Goal: Task Accomplishment & Management: Manage account settings

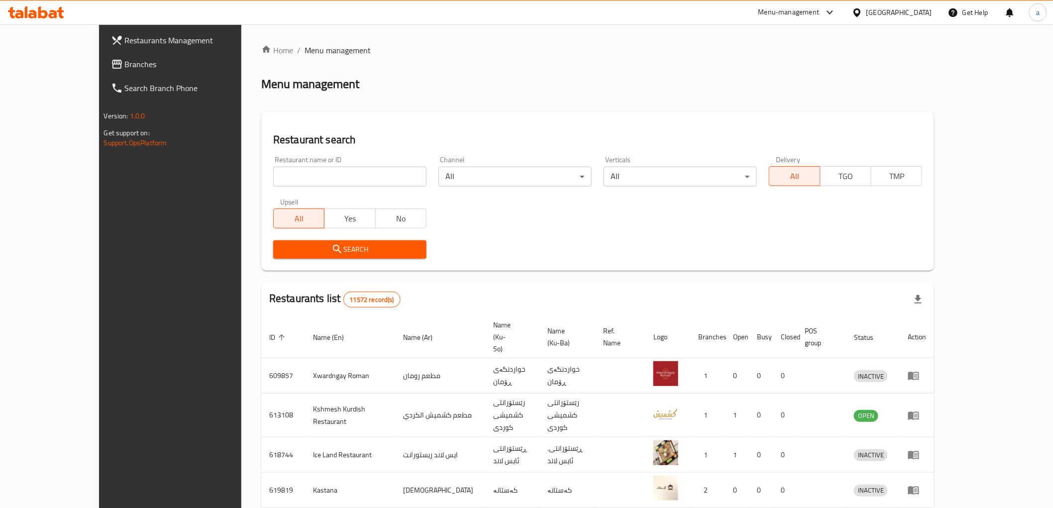
click at [125, 68] on span "Branches" at bounding box center [196, 64] width 142 height 12
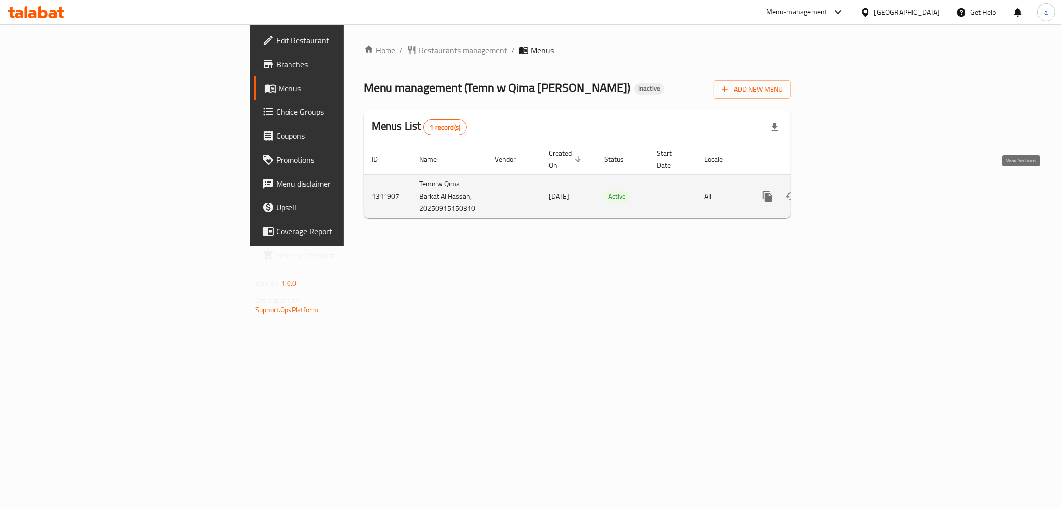
click at [851, 184] on link "enhanced table" at bounding box center [840, 196] width 24 height 24
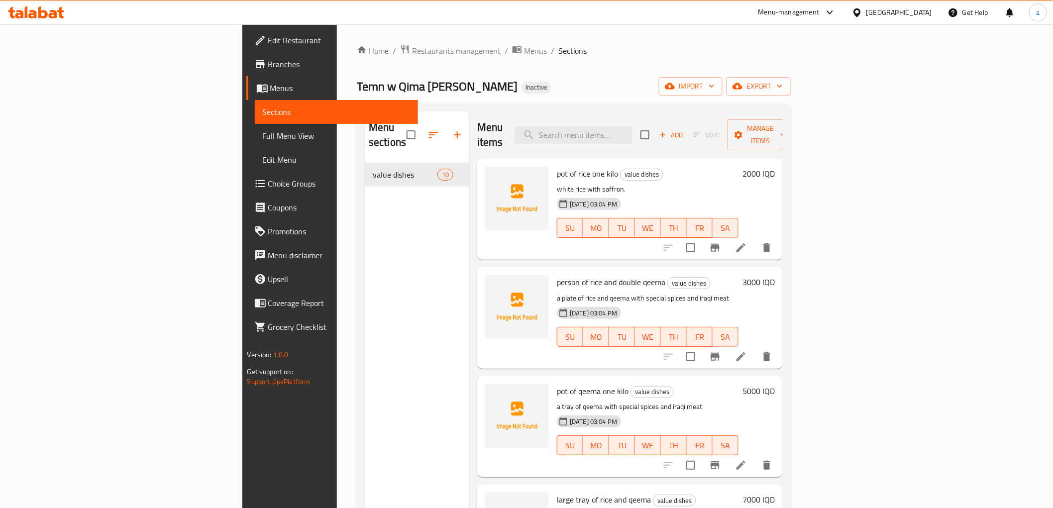
click at [270, 90] on span "Menus" at bounding box center [340, 88] width 140 height 12
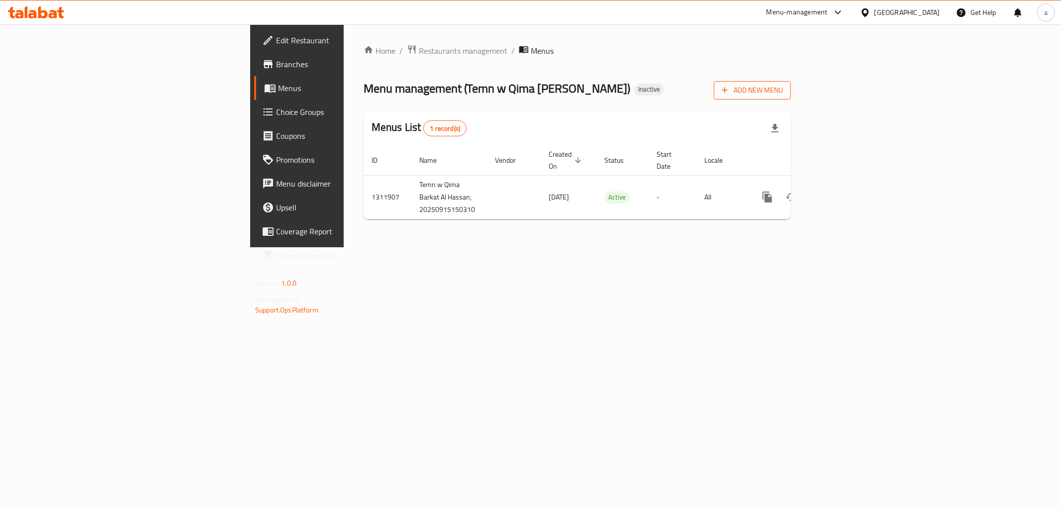
click at [783, 93] on span "Add New Menu" at bounding box center [752, 90] width 61 height 12
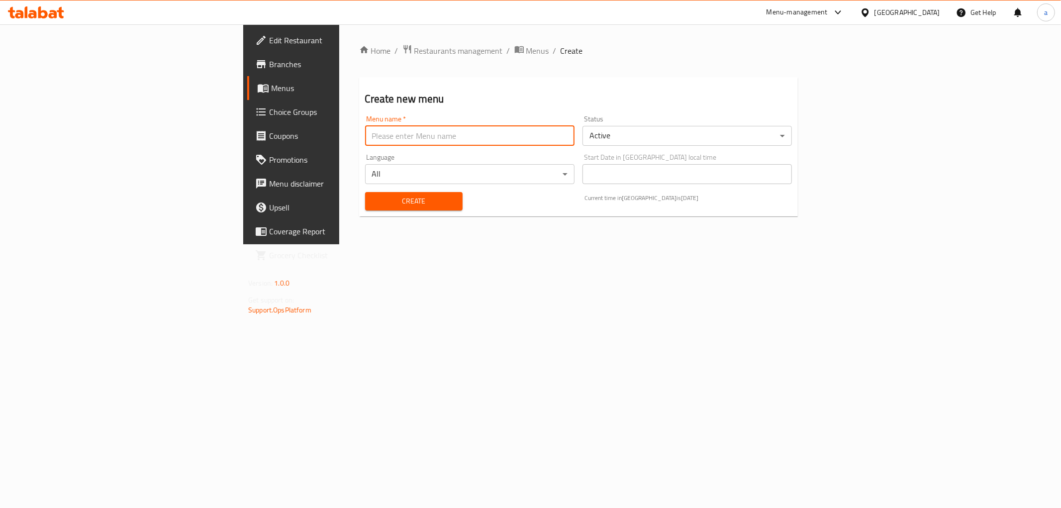
click at [551, 132] on input "text" at bounding box center [469, 136] width 209 height 20
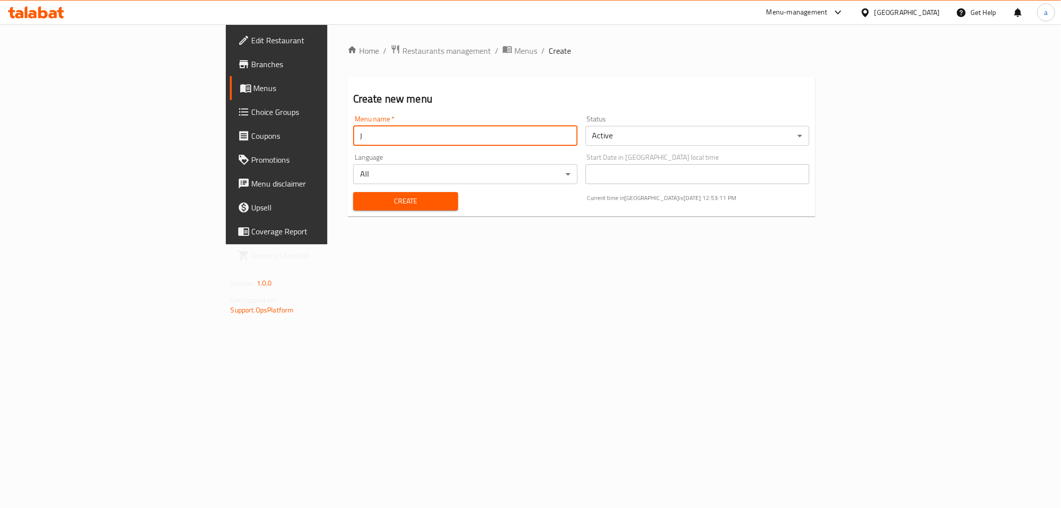
type input "ِ"
type input "ahmed haidary"
click at [367, 200] on span "Create" at bounding box center [405, 201] width 89 height 12
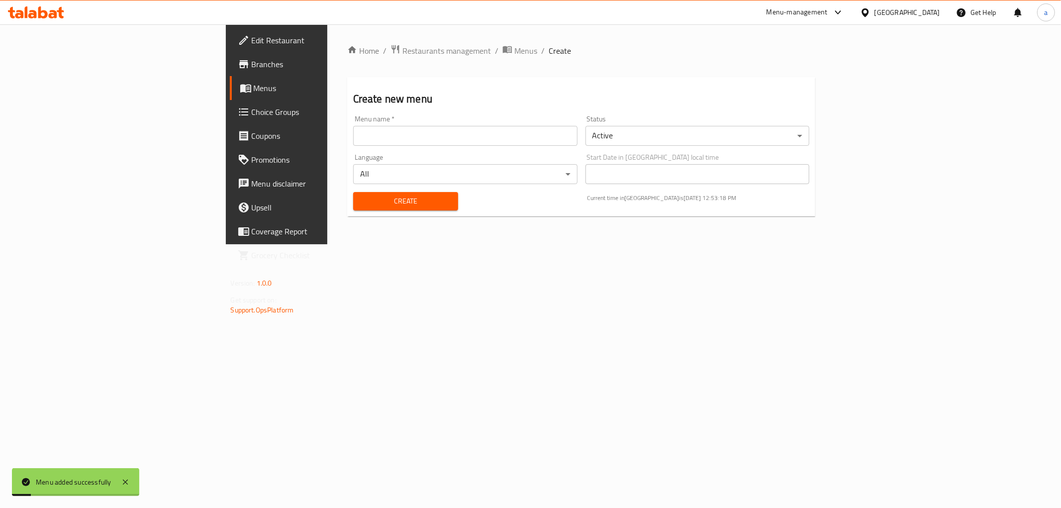
click at [254, 89] on span "Menus" at bounding box center [324, 88] width 141 height 12
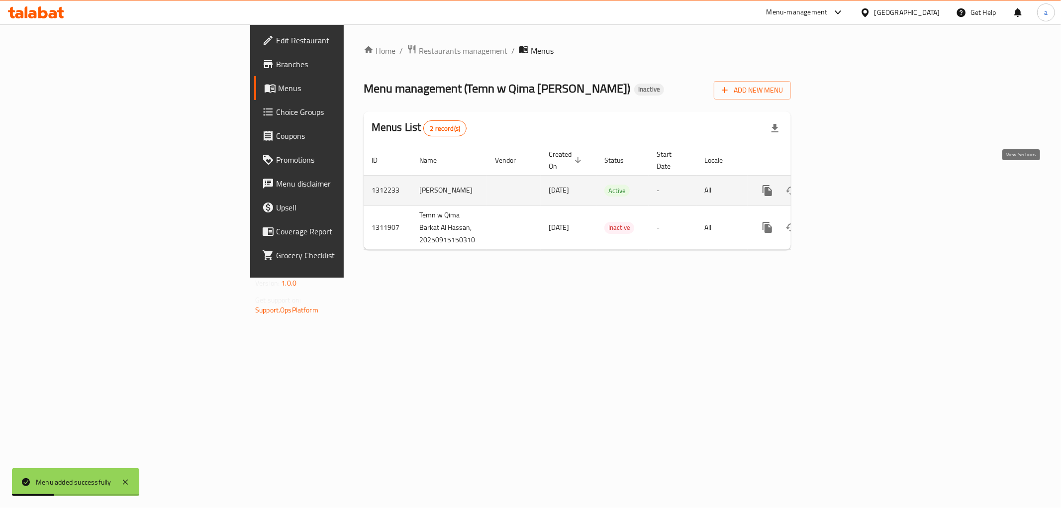
click at [851, 181] on link "enhanced table" at bounding box center [840, 191] width 24 height 24
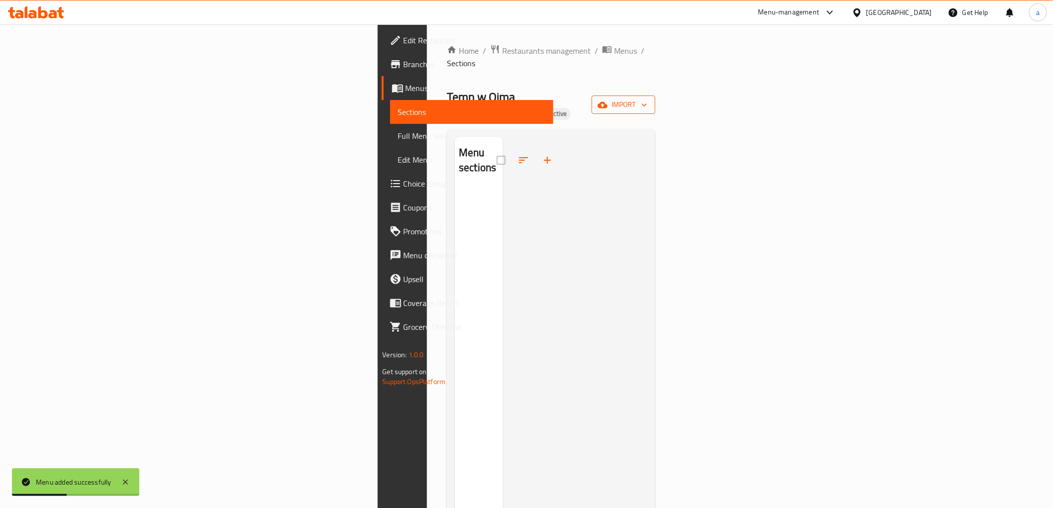
click at [647, 99] on span "import" at bounding box center [624, 105] width 48 height 12
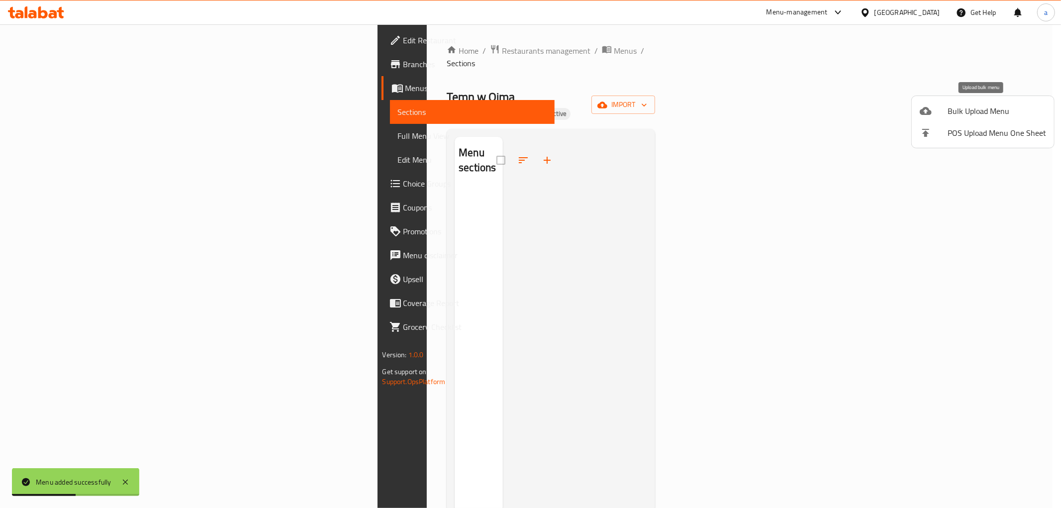
click at [976, 110] on span "Bulk Upload Menu" at bounding box center [997, 111] width 99 height 12
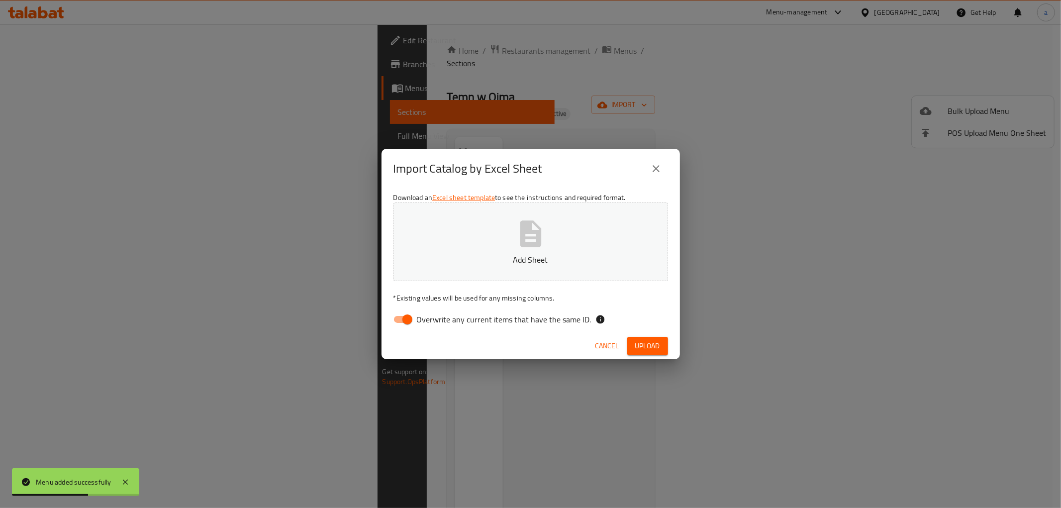
click at [404, 315] on input "Overwrite any current items that have the same ID." at bounding box center [407, 319] width 57 height 19
checkbox input "false"
click at [484, 237] on button "Add Sheet" at bounding box center [531, 242] width 275 height 79
click at [649, 345] on span "Upload" at bounding box center [647, 346] width 25 height 12
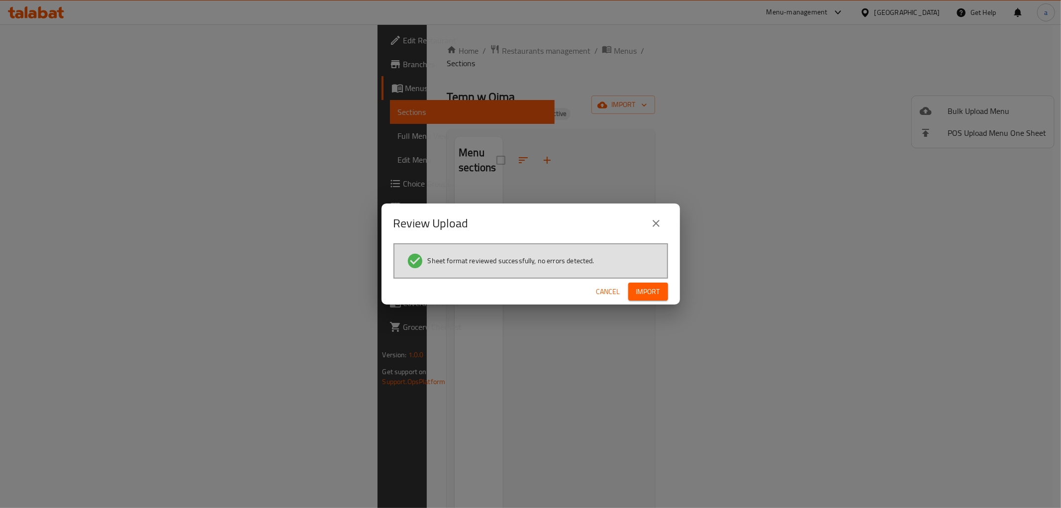
click at [636, 294] on span "Import" at bounding box center [648, 292] width 24 height 12
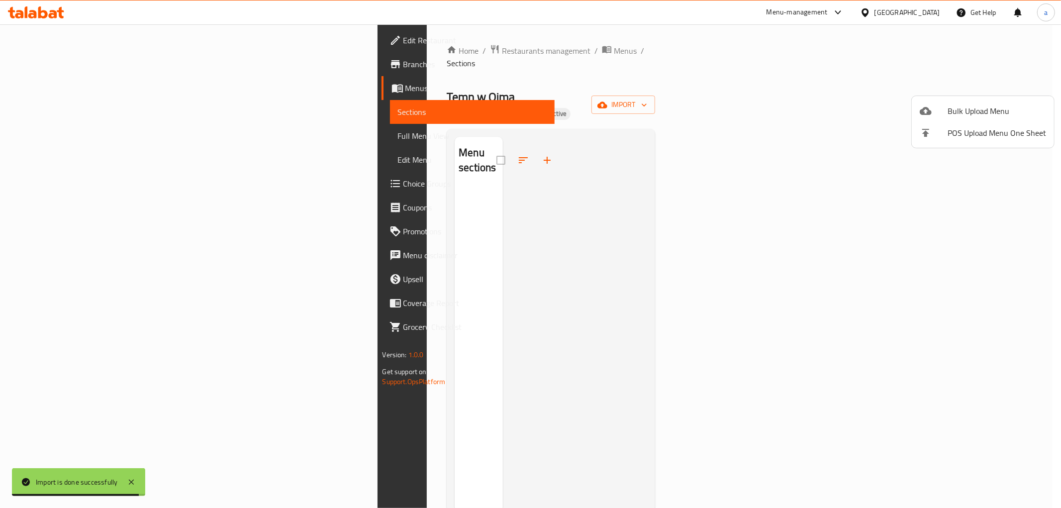
click at [122, 141] on div at bounding box center [530, 254] width 1061 height 508
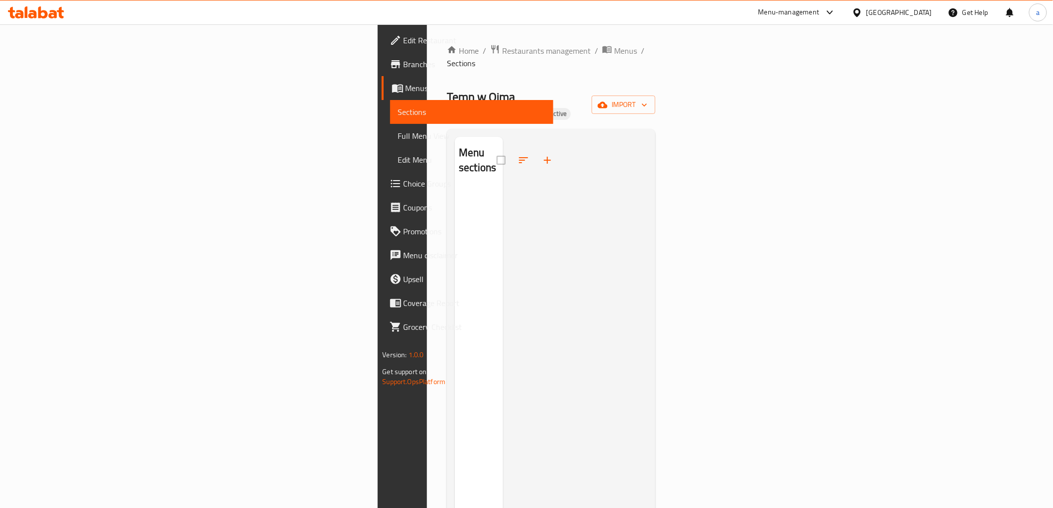
click at [398, 133] on span "Full Menu View" at bounding box center [471, 136] width 147 height 12
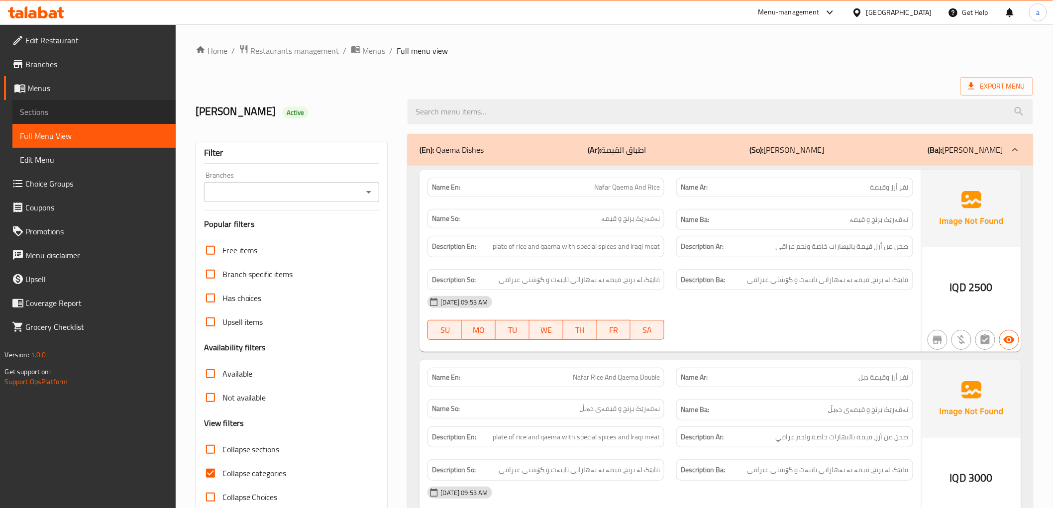
click at [127, 106] on span "Sections" at bounding box center [93, 112] width 147 height 12
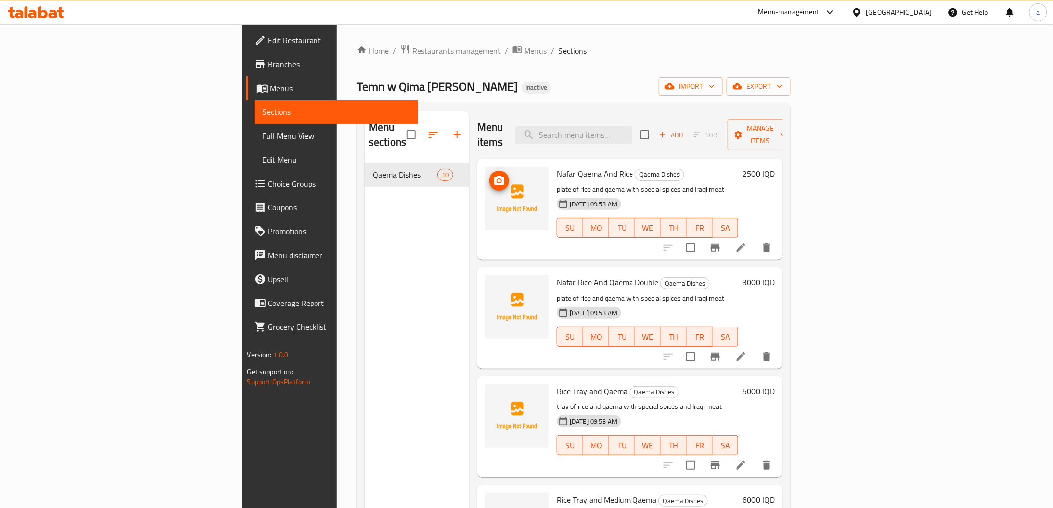
click at [489, 175] on span "upload picture" at bounding box center [499, 181] width 20 height 12
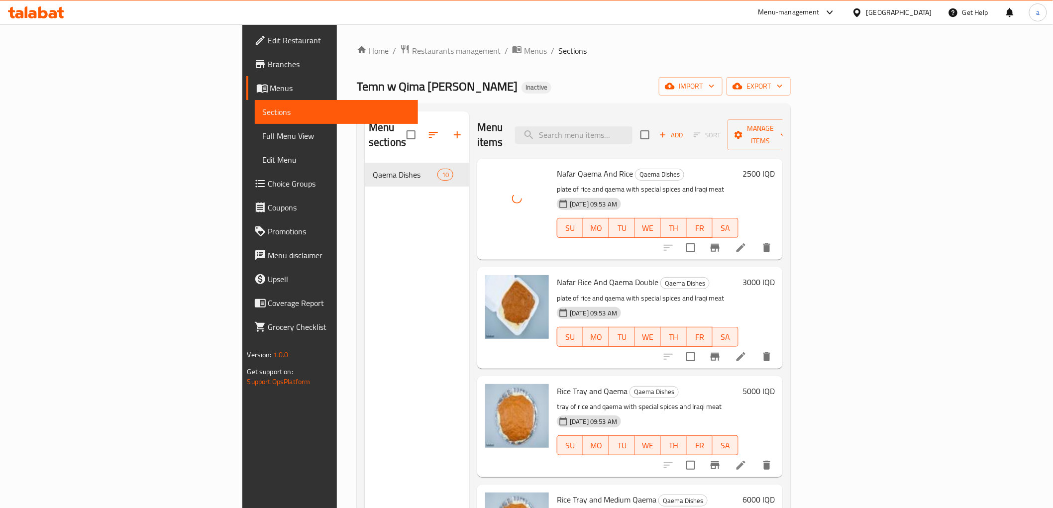
click at [268, 46] on span "Edit Restaurant" at bounding box center [339, 40] width 142 height 12
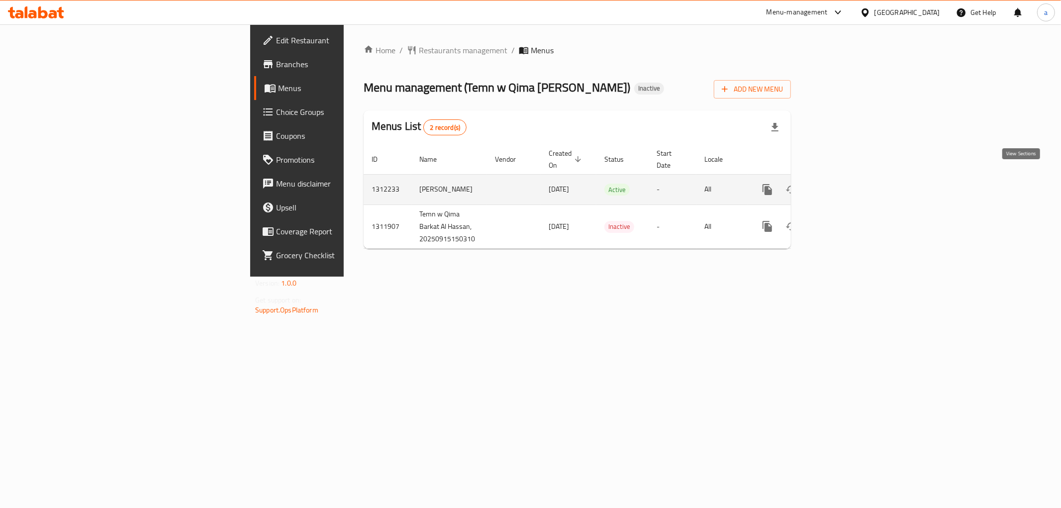
click at [845, 184] on icon "enhanced table" at bounding box center [840, 190] width 12 height 12
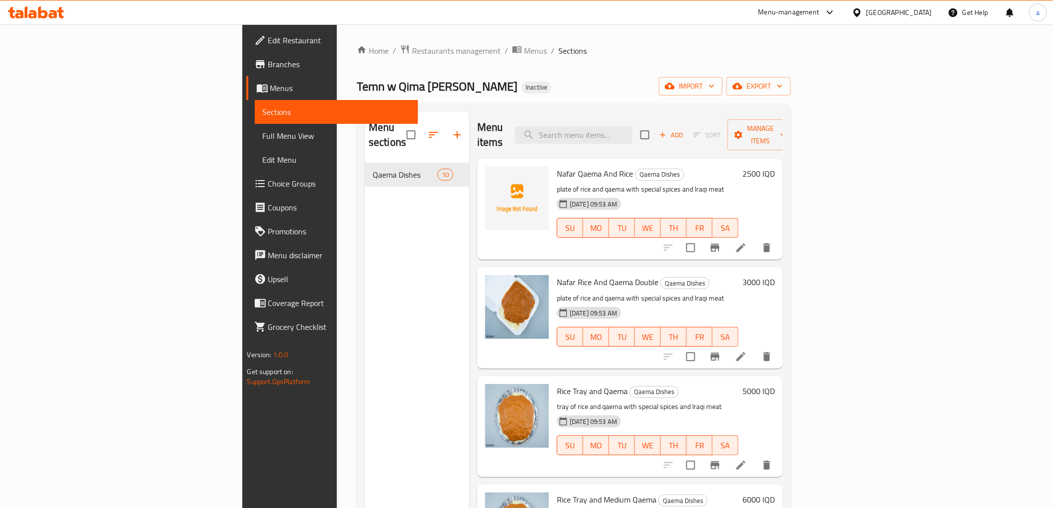
click at [255, 127] on link "Full Menu View" at bounding box center [336, 136] width 163 height 24
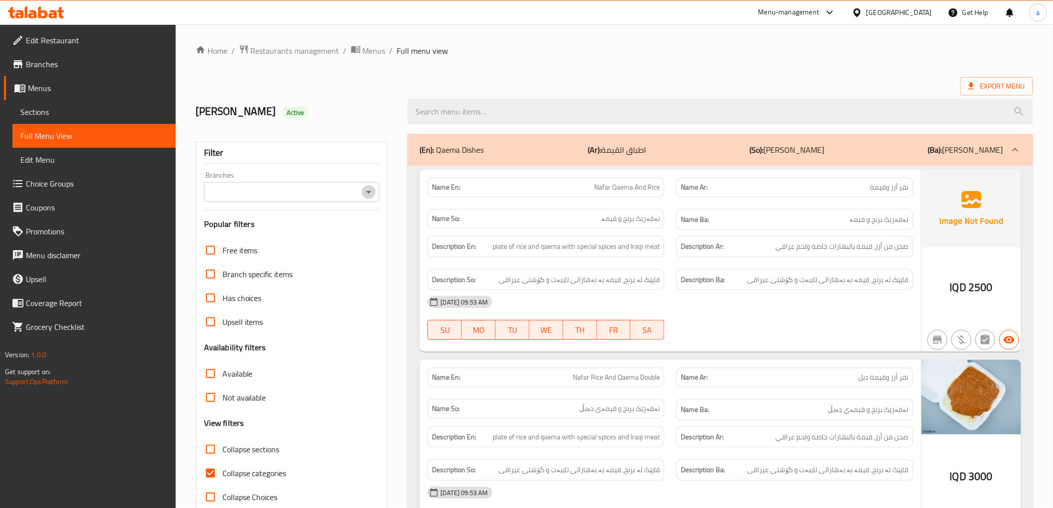
click at [368, 194] on icon "Open" at bounding box center [369, 192] width 12 height 12
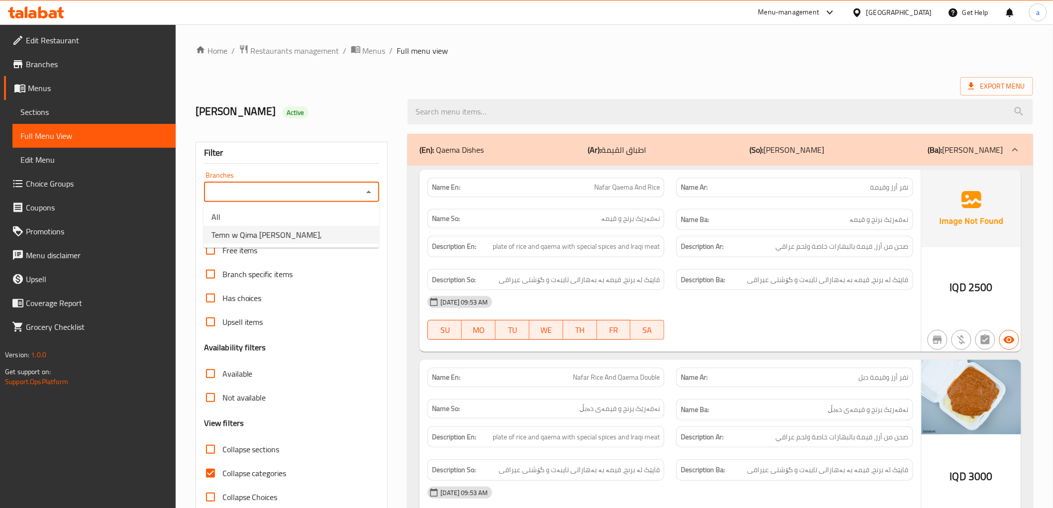
click at [344, 228] on li "Temn w Qima Barkat Al Hassan," at bounding box center [292, 235] width 176 height 18
type input "Temn w Qima Barkat Al Hassan,"
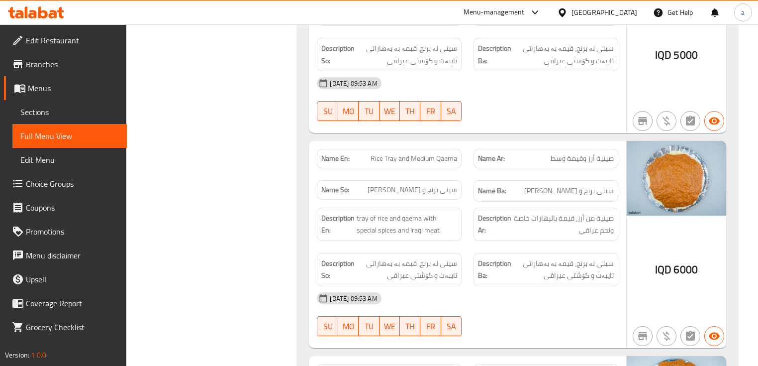
scroll to position [717, 0]
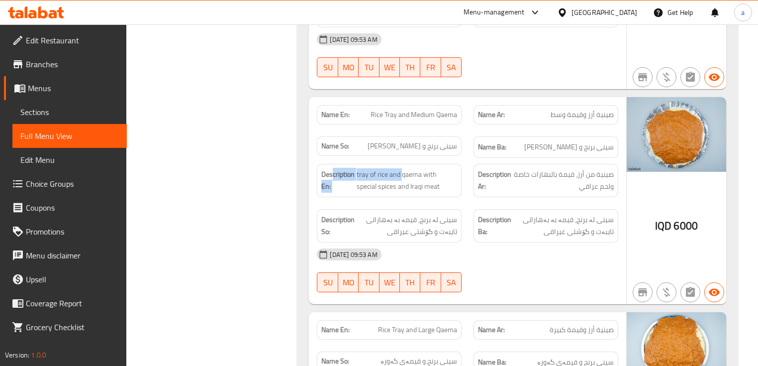
drag, startPoint x: 402, startPoint y: 173, endPoint x: 331, endPoint y: 176, distance: 70.7
click at [331, 176] on h6 "Description En: tray of rice and qaema with special spices and Iraqi meat" at bounding box center [389, 180] width 136 height 24
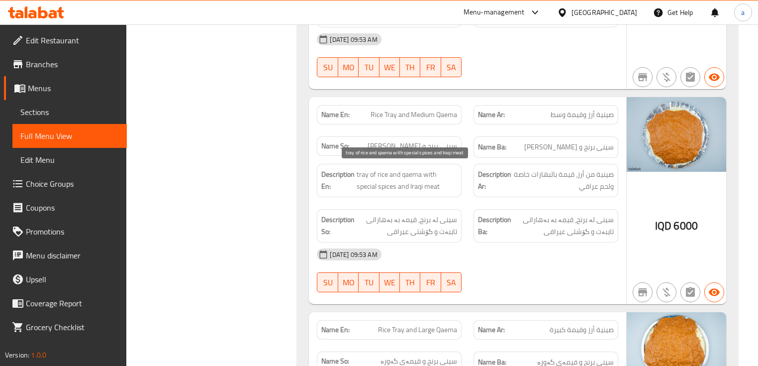
click at [445, 187] on span "tray of rice and qaema with special spices and Iraqi meat" at bounding box center [407, 180] width 101 height 24
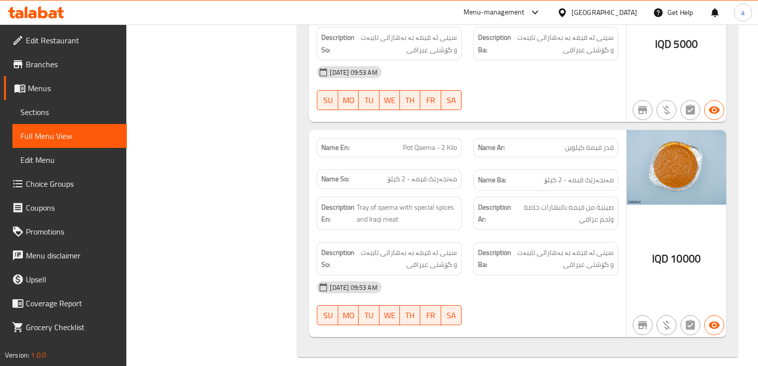
scroll to position [1926, 0]
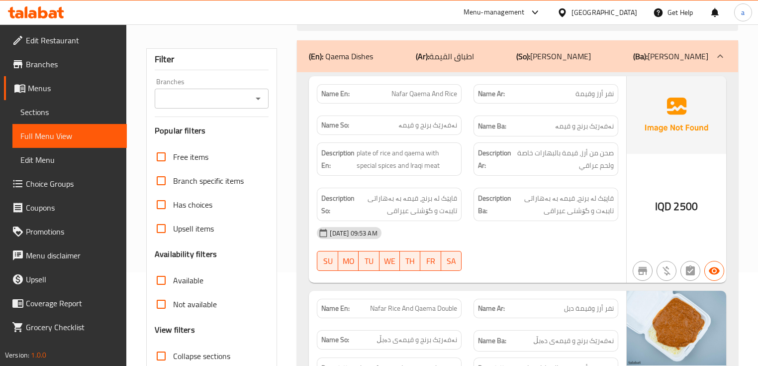
scroll to position [119, 0]
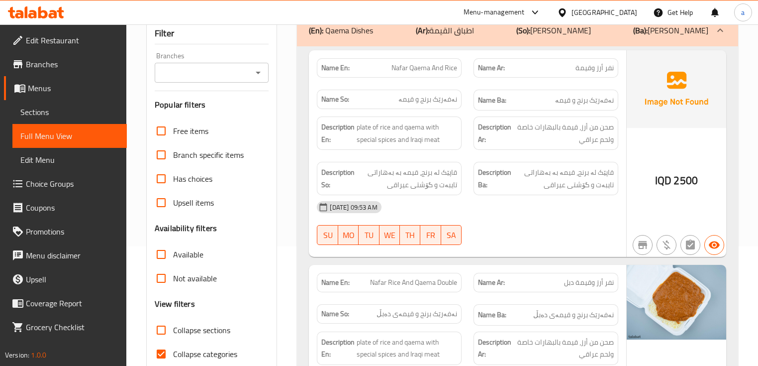
click at [85, 116] on span "Sections" at bounding box center [69, 112] width 99 height 12
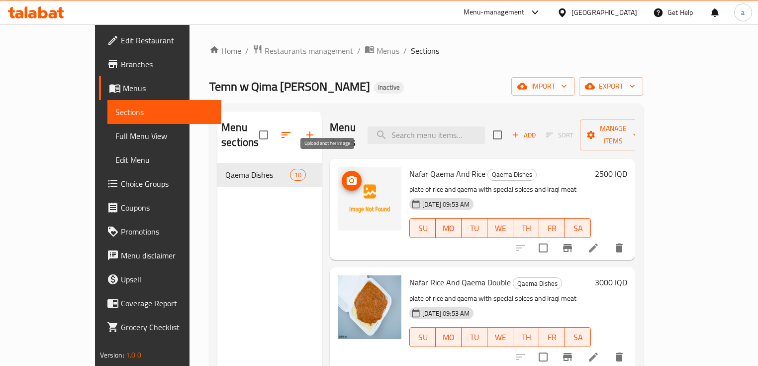
click at [342, 175] on span "upload picture" at bounding box center [352, 181] width 20 height 12
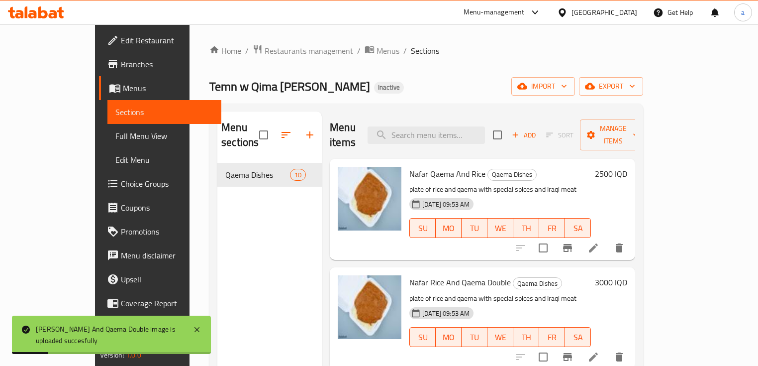
click at [608, 239] on li at bounding box center [594, 248] width 28 height 18
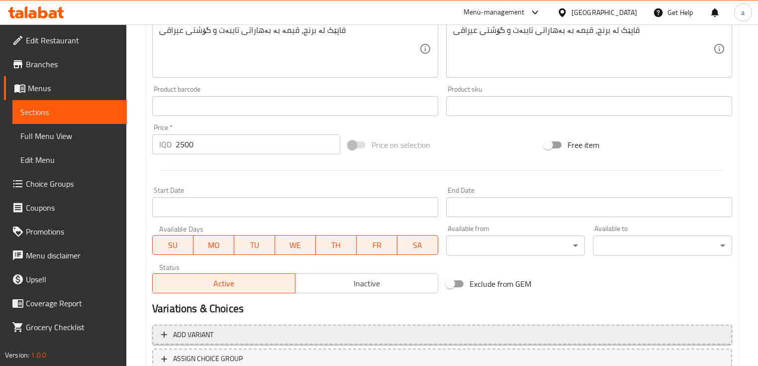
scroll to position [466, 0]
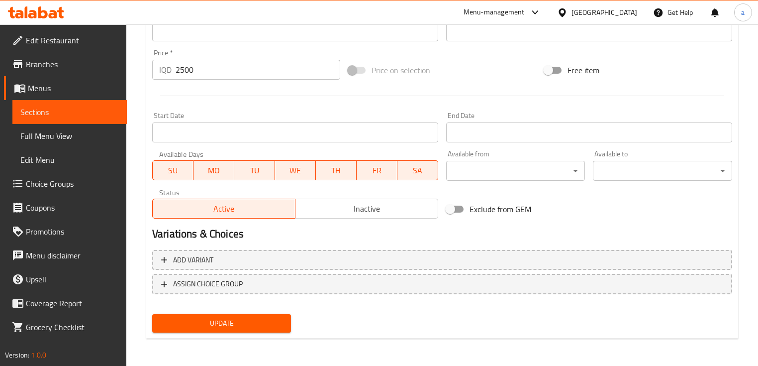
type textarea "Plate of rice, qaema with special spices and Iraqi meat"
click at [226, 320] on span "Update" at bounding box center [221, 323] width 123 height 12
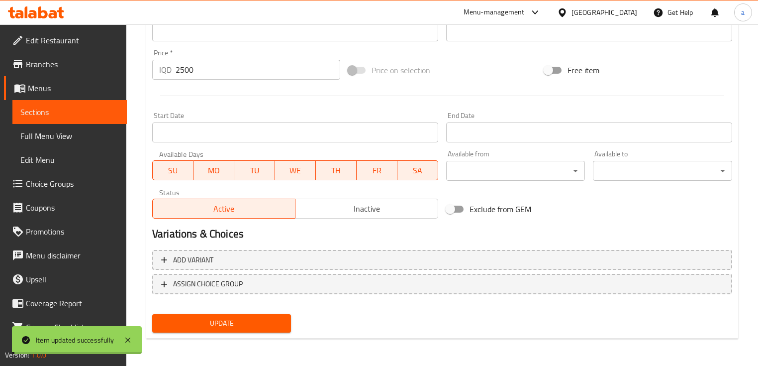
click at [86, 108] on span "Sections" at bounding box center [69, 112] width 99 height 12
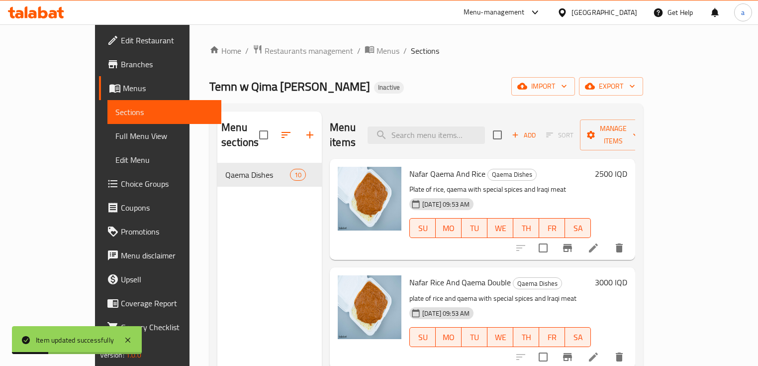
click at [608, 348] on li at bounding box center [594, 357] width 28 height 18
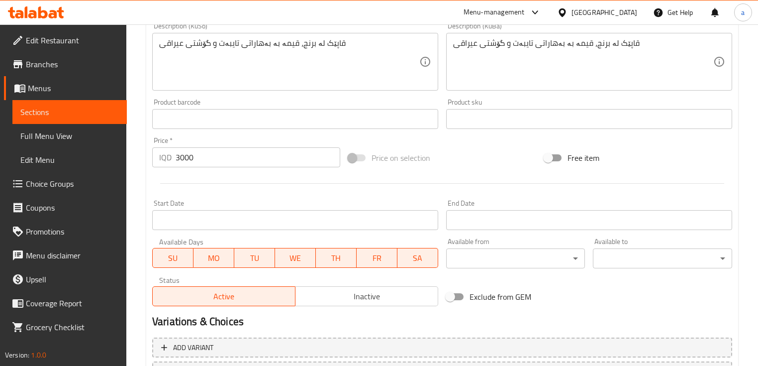
scroll to position [466, 0]
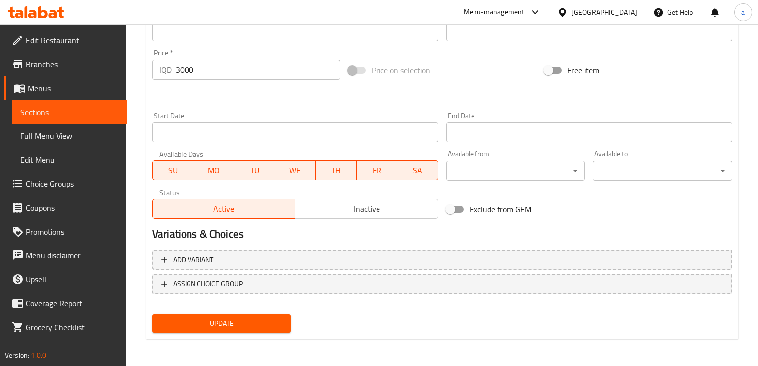
type textarea "Plate of rice, qaema with special spices and Iraqi meat"
click at [227, 323] on span "Update" at bounding box center [221, 323] width 123 height 12
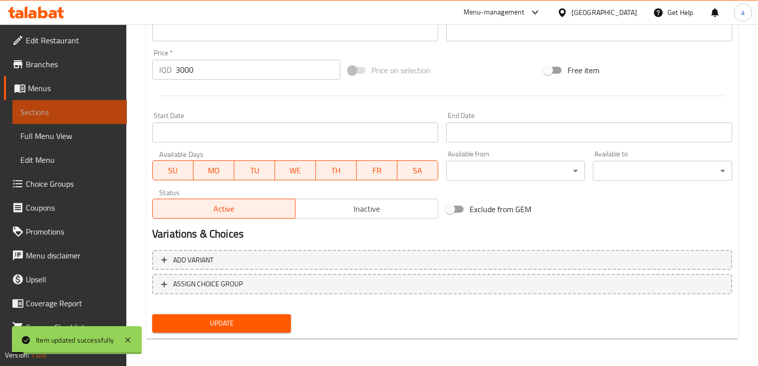
click at [70, 111] on span "Sections" at bounding box center [69, 112] width 99 height 12
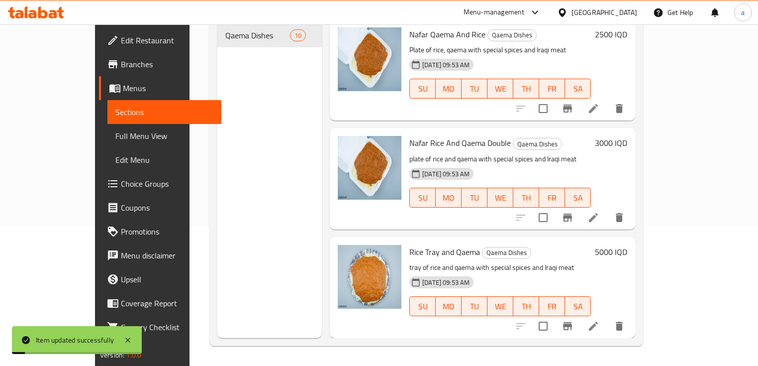
scroll to position [139, 0]
click at [600, 320] on icon at bounding box center [594, 326] width 12 height 12
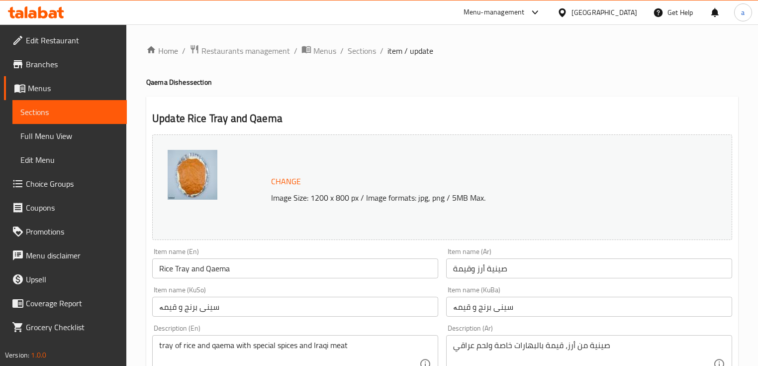
click at [98, 109] on span "Sections" at bounding box center [69, 112] width 99 height 12
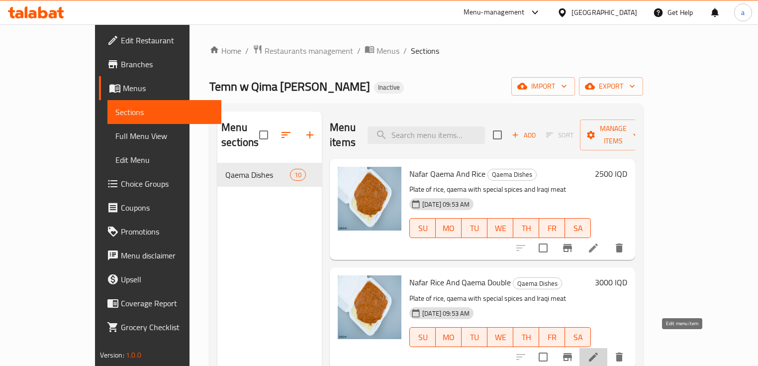
click at [600, 351] on icon at bounding box center [594, 357] width 12 height 12
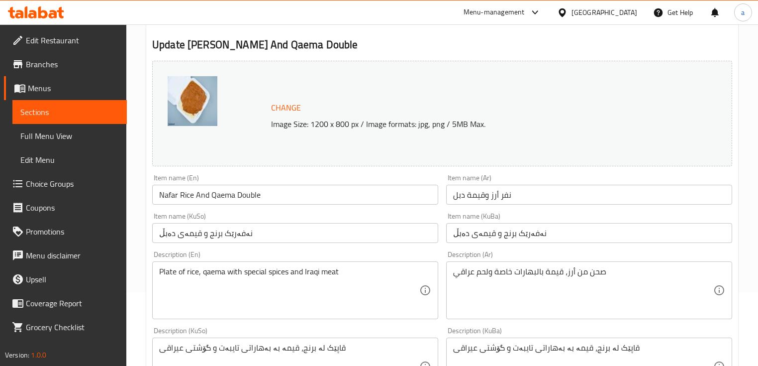
scroll to position [119, 0]
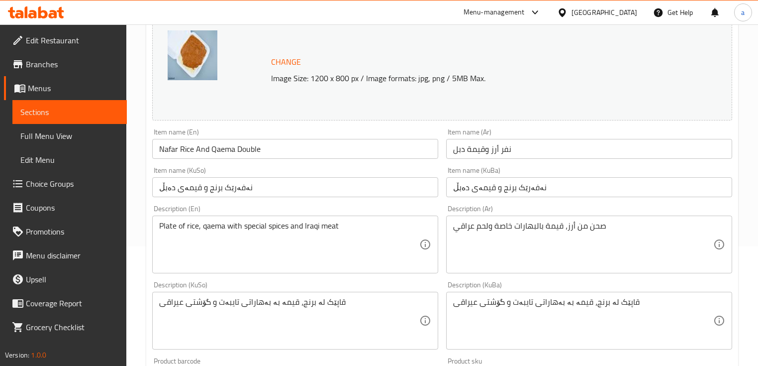
click at [86, 105] on link "Sections" at bounding box center [69, 112] width 114 height 24
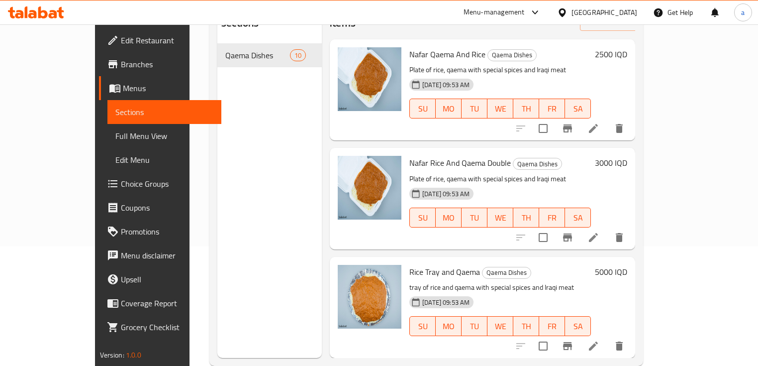
click at [608, 337] on li at bounding box center [594, 346] width 28 height 18
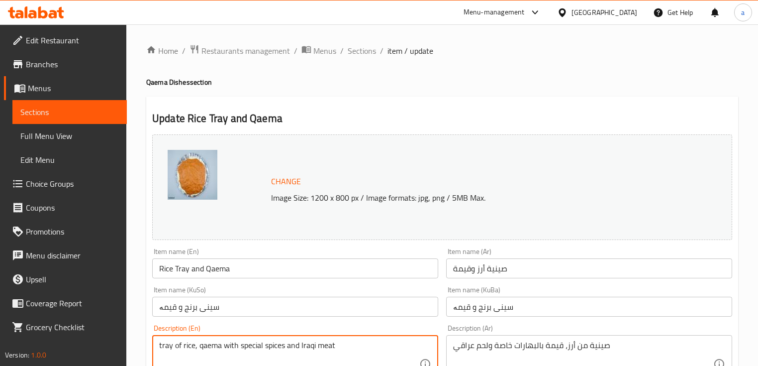
click at [163, 346] on textarea "tray of rice, qaema with special spices and Iraqi meat" at bounding box center [289, 363] width 260 height 47
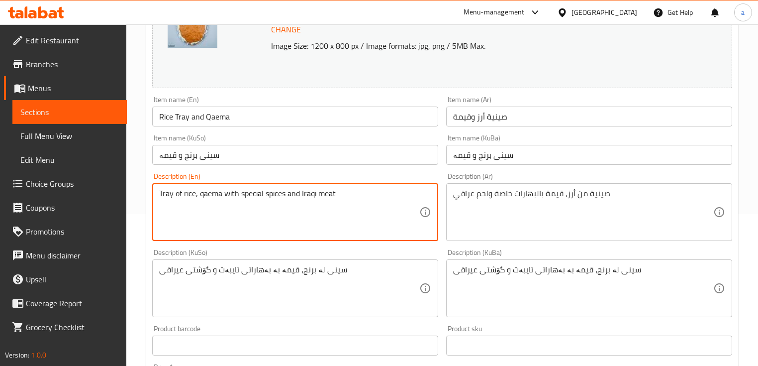
scroll to position [466, 0]
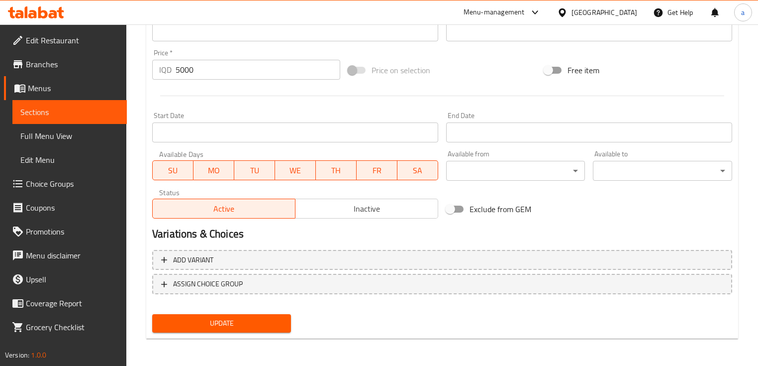
type textarea "Tray of rice, qaema with special spices and Iraqi meat"
click at [245, 328] on span "Update" at bounding box center [221, 323] width 123 height 12
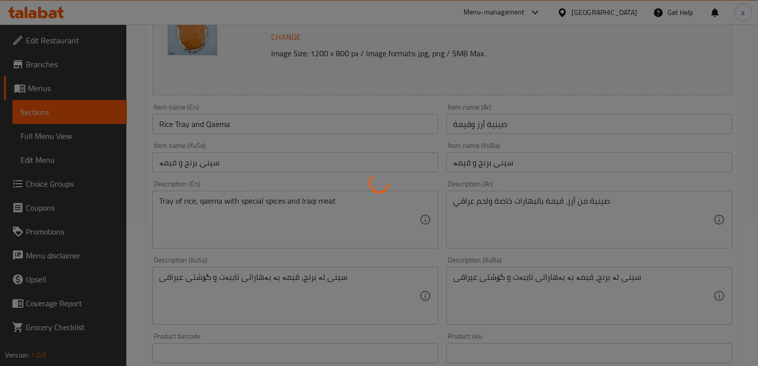
scroll to position [0, 0]
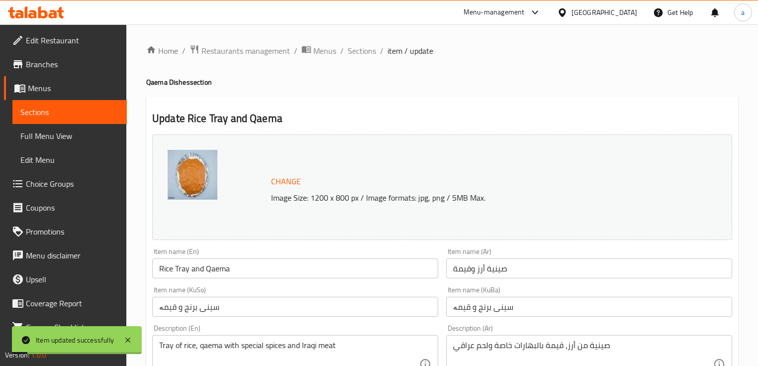
click at [99, 114] on span "Sections" at bounding box center [69, 112] width 99 height 12
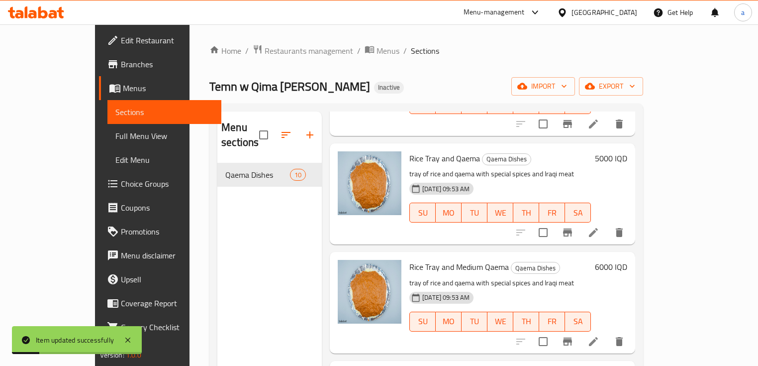
scroll to position [239, 0]
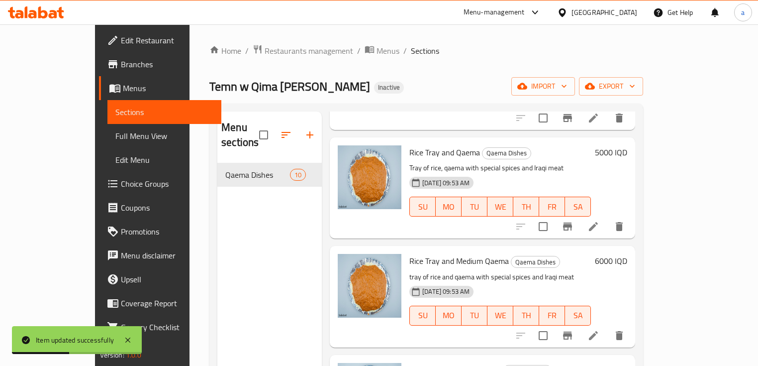
click at [608, 326] on li at bounding box center [594, 335] width 28 height 18
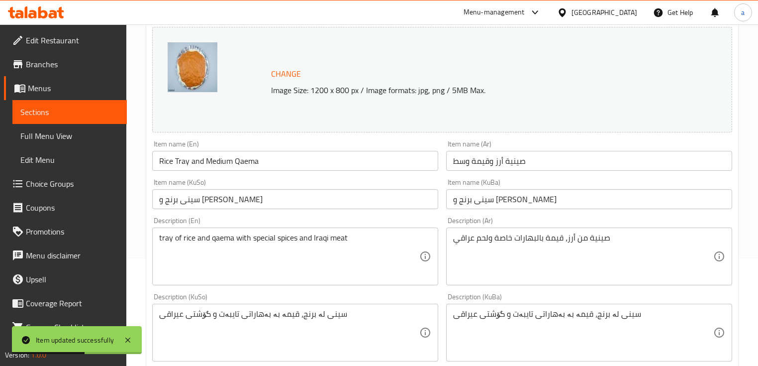
scroll to position [119, 0]
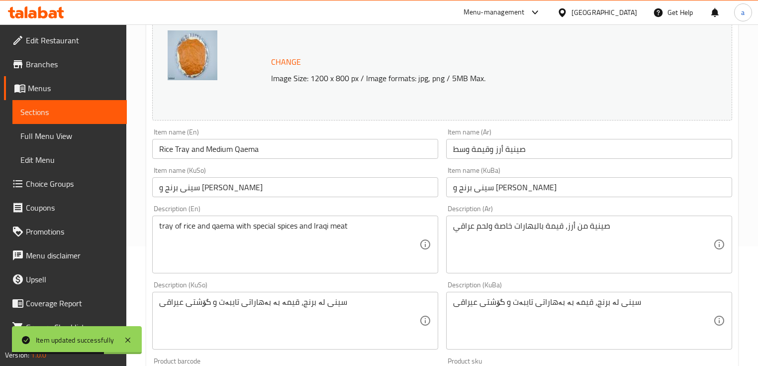
drag, startPoint x: 208, startPoint y: 224, endPoint x: 218, endPoint y: 243, distance: 21.6
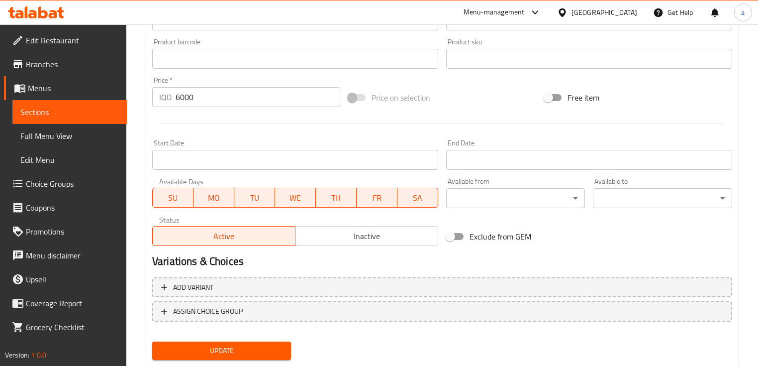
scroll to position [466, 0]
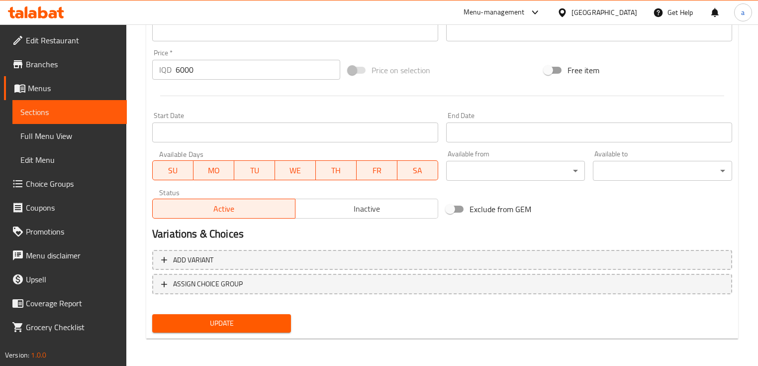
type textarea "Tray of rice, qaema with special spices and Iraqi meat"
click at [283, 323] on span "Update" at bounding box center [221, 323] width 123 height 12
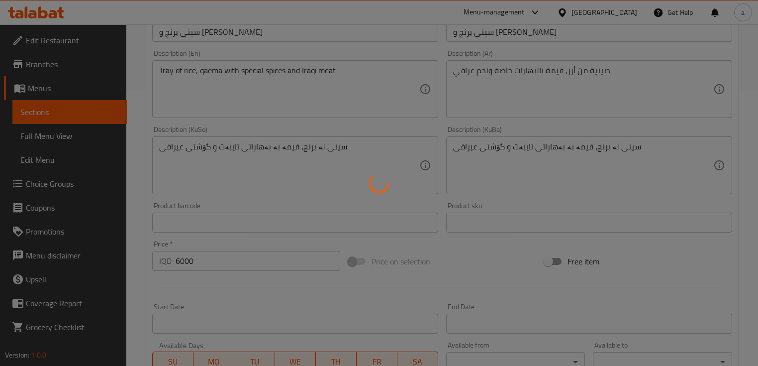
scroll to position [0, 0]
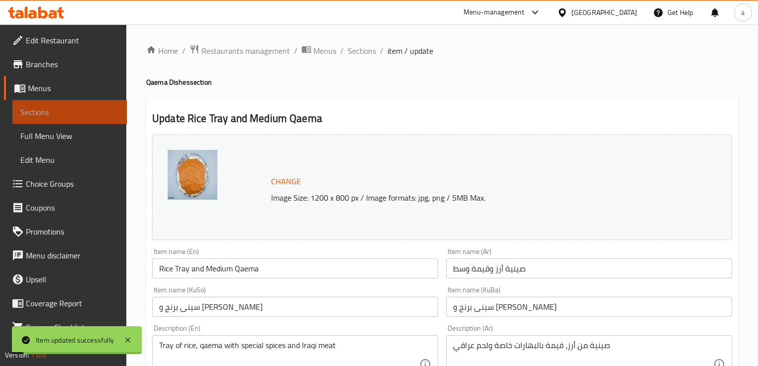
click at [99, 113] on span "Sections" at bounding box center [69, 112] width 99 height 12
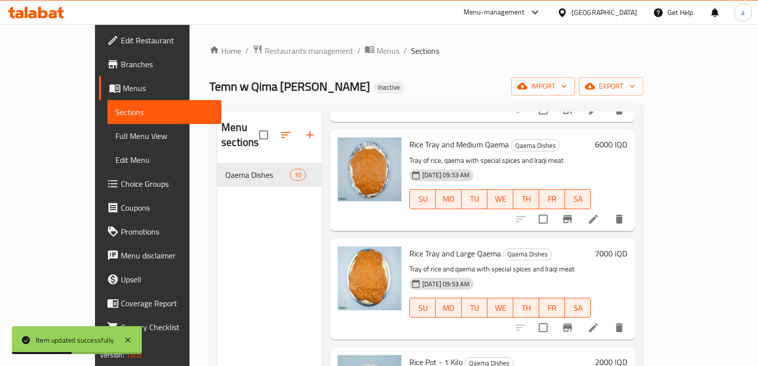
scroll to position [358, 0]
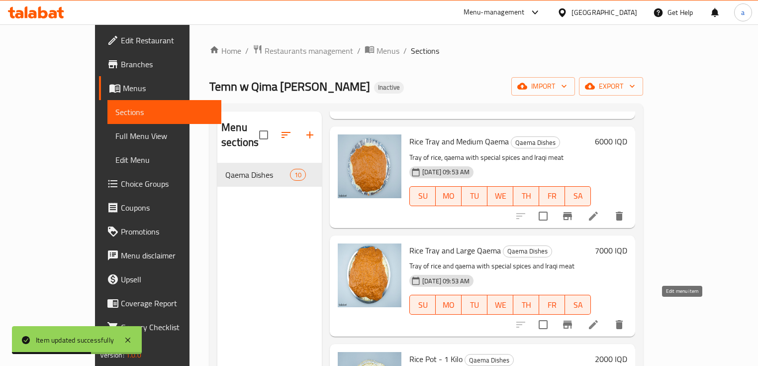
click at [600, 318] on icon at bounding box center [594, 324] width 12 height 12
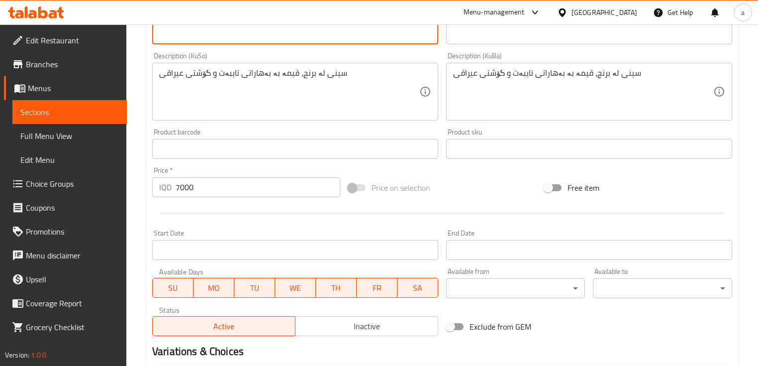
scroll to position [466, 0]
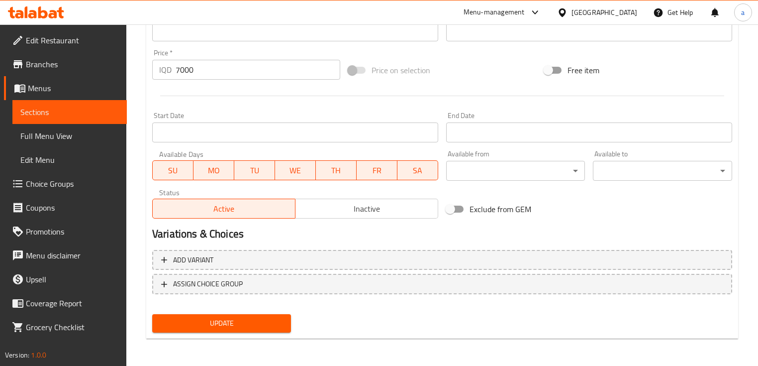
type textarea "Tray of rice, qaema with special spices and Iraqi meat"
click at [191, 319] on span "Update" at bounding box center [221, 323] width 123 height 12
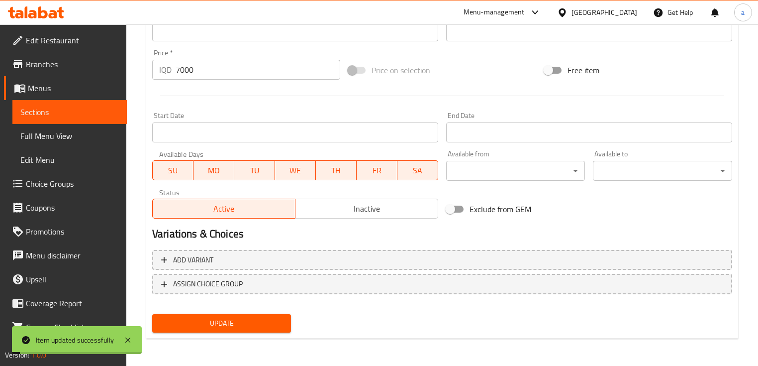
click at [104, 114] on span "Sections" at bounding box center [69, 112] width 99 height 12
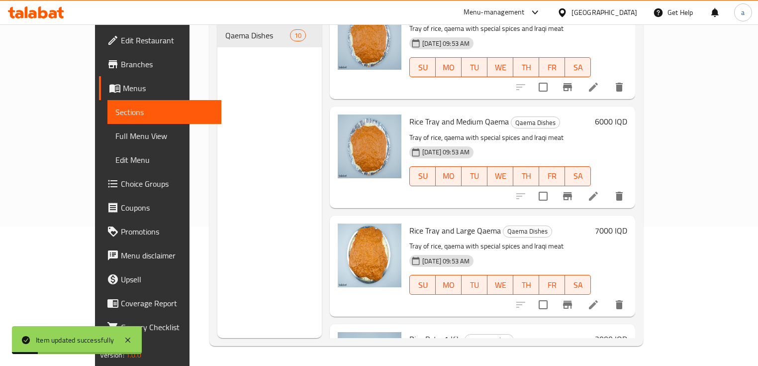
scroll to position [478, 0]
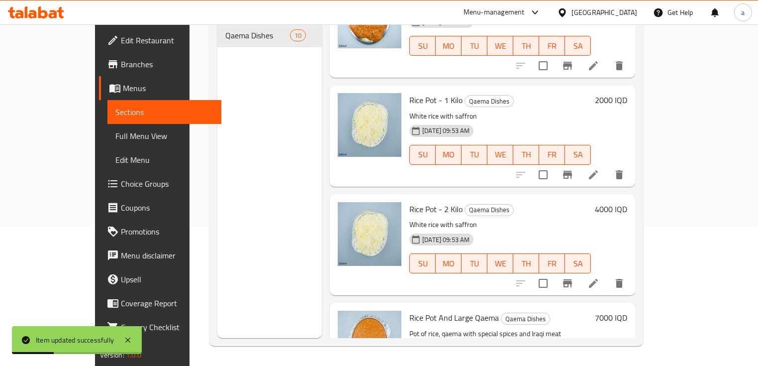
click at [608, 166] on li at bounding box center [594, 175] width 28 height 18
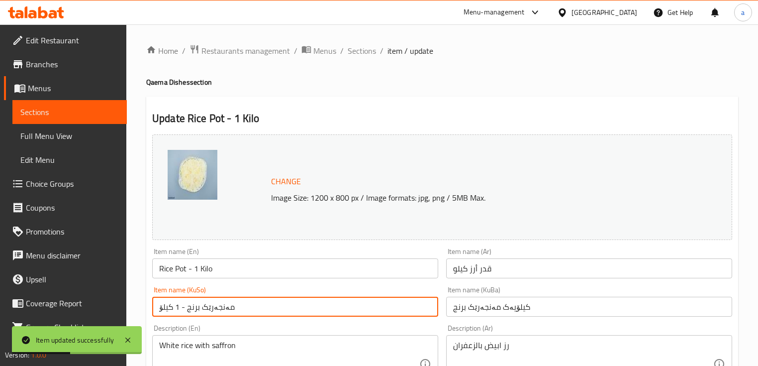
drag, startPoint x: 298, startPoint y: 306, endPoint x: 79, endPoint y: 329, distance: 220.2
click at [79, 329] on body "Item updated successfully ​ Menu-management Iraq Get Help a Edit Restaurant Bra…" at bounding box center [379, 194] width 758 height 341
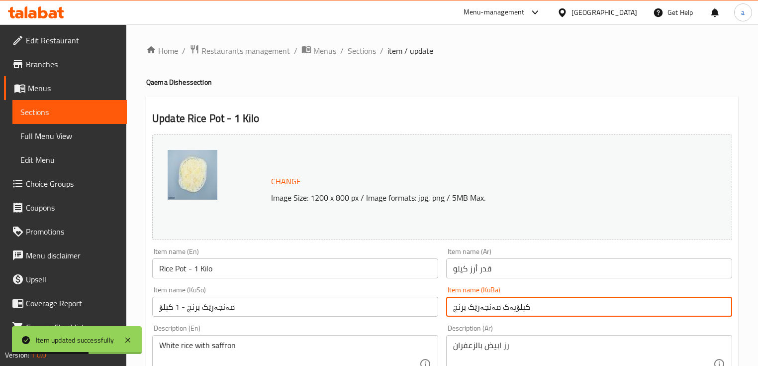
drag, startPoint x: 531, startPoint y: 311, endPoint x: 440, endPoint y: 326, distance: 92.8
paste input "مەنجەرێک برنج - 1 کیلۆ"
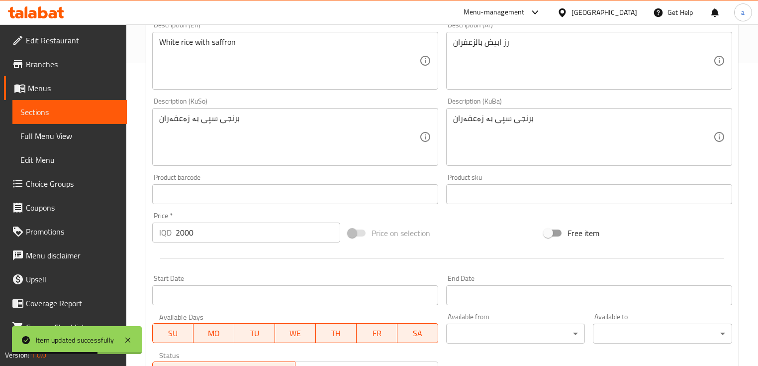
scroll to position [466, 0]
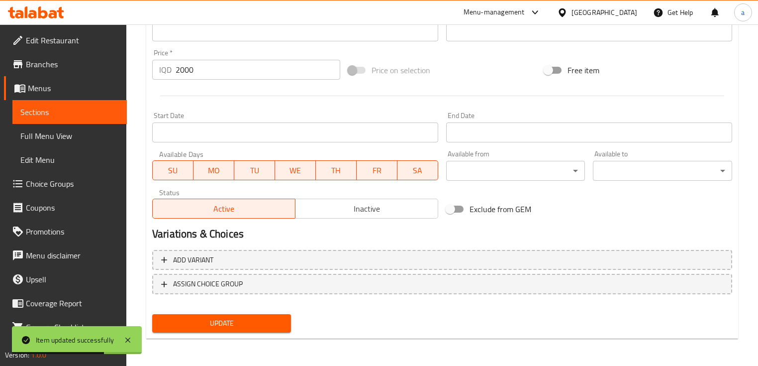
type input "مەنجەرێک برنج - 1 کیلۆ"
click at [248, 321] on span "Update" at bounding box center [221, 323] width 123 height 12
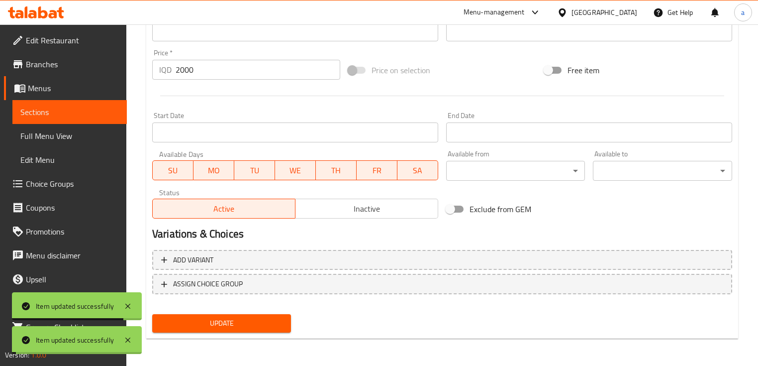
click at [98, 111] on span "Sections" at bounding box center [69, 112] width 99 height 12
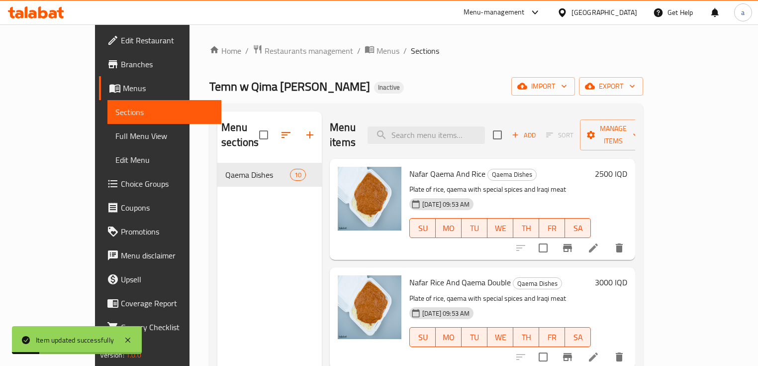
click at [107, 124] on link "Full Menu View" at bounding box center [164, 136] width 114 height 24
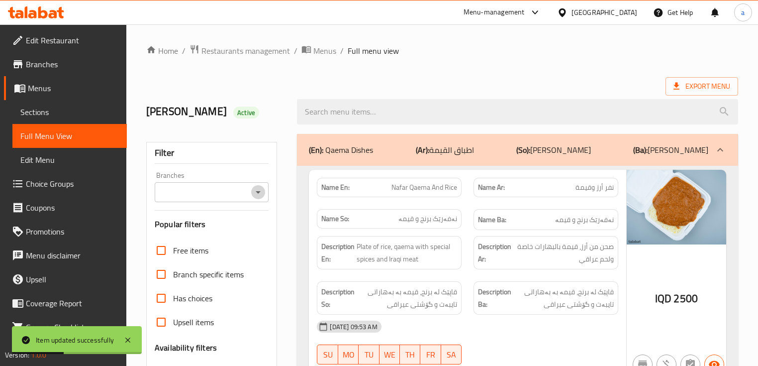
click at [259, 189] on icon "Open" at bounding box center [258, 192] width 12 height 12
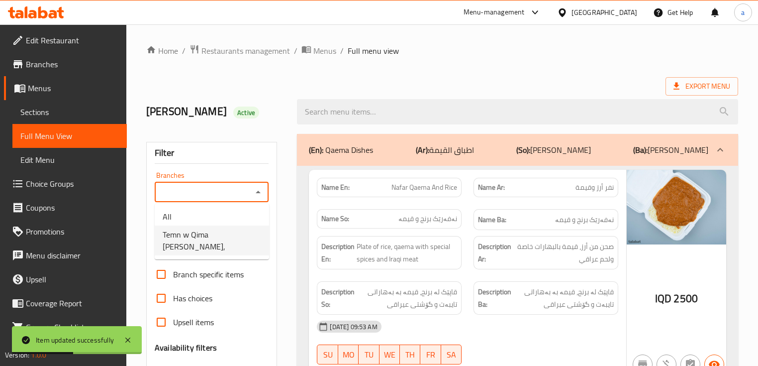
click at [235, 232] on span "Temn w Qima Barkat Al Hassan," at bounding box center [212, 240] width 99 height 24
type input "Temn w Qima Barkat Al Hassan,"
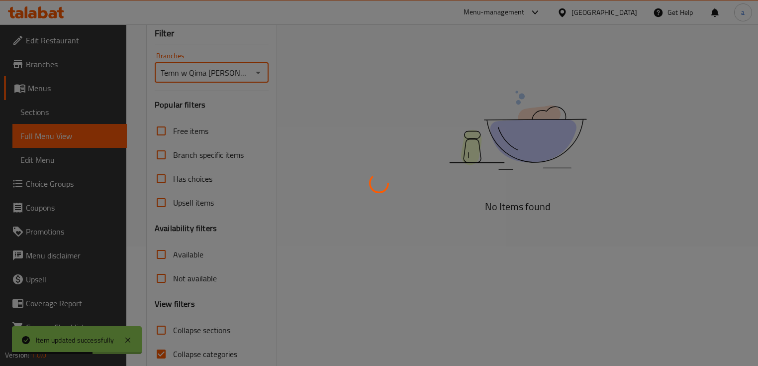
scroll to position [163, 0]
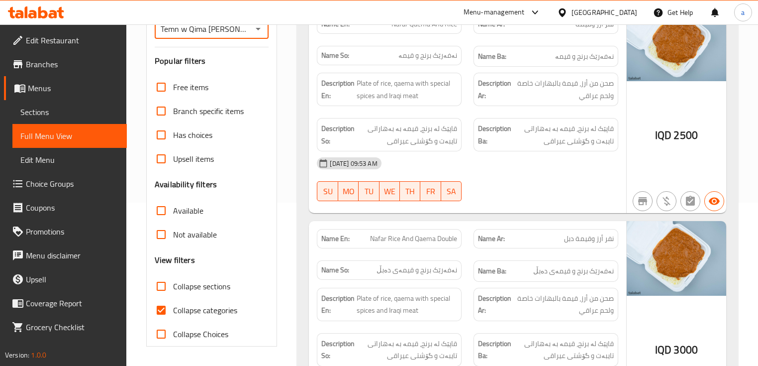
click at [172, 303] on input "Collapse categories" at bounding box center [161, 310] width 24 height 24
checkbox input "false"
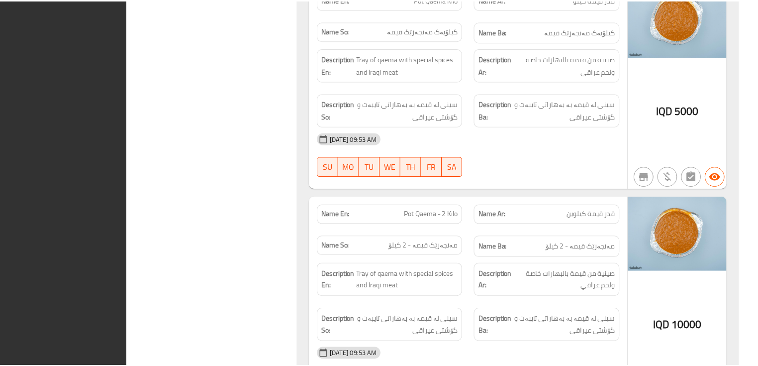
scroll to position [1926, 0]
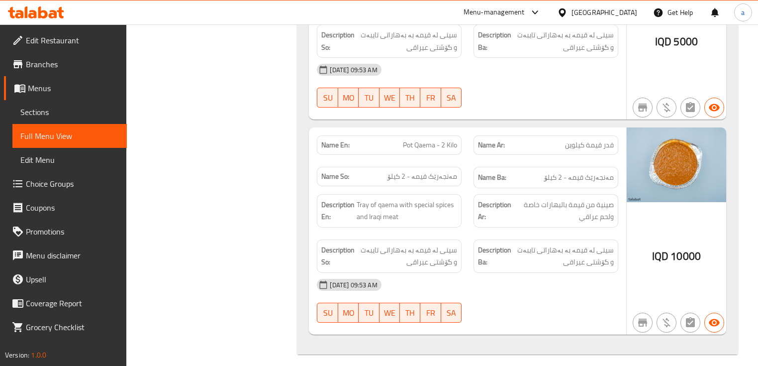
click at [79, 65] on span "Branches" at bounding box center [72, 64] width 93 height 12
